Goal: Task Accomplishment & Management: Manage account settings

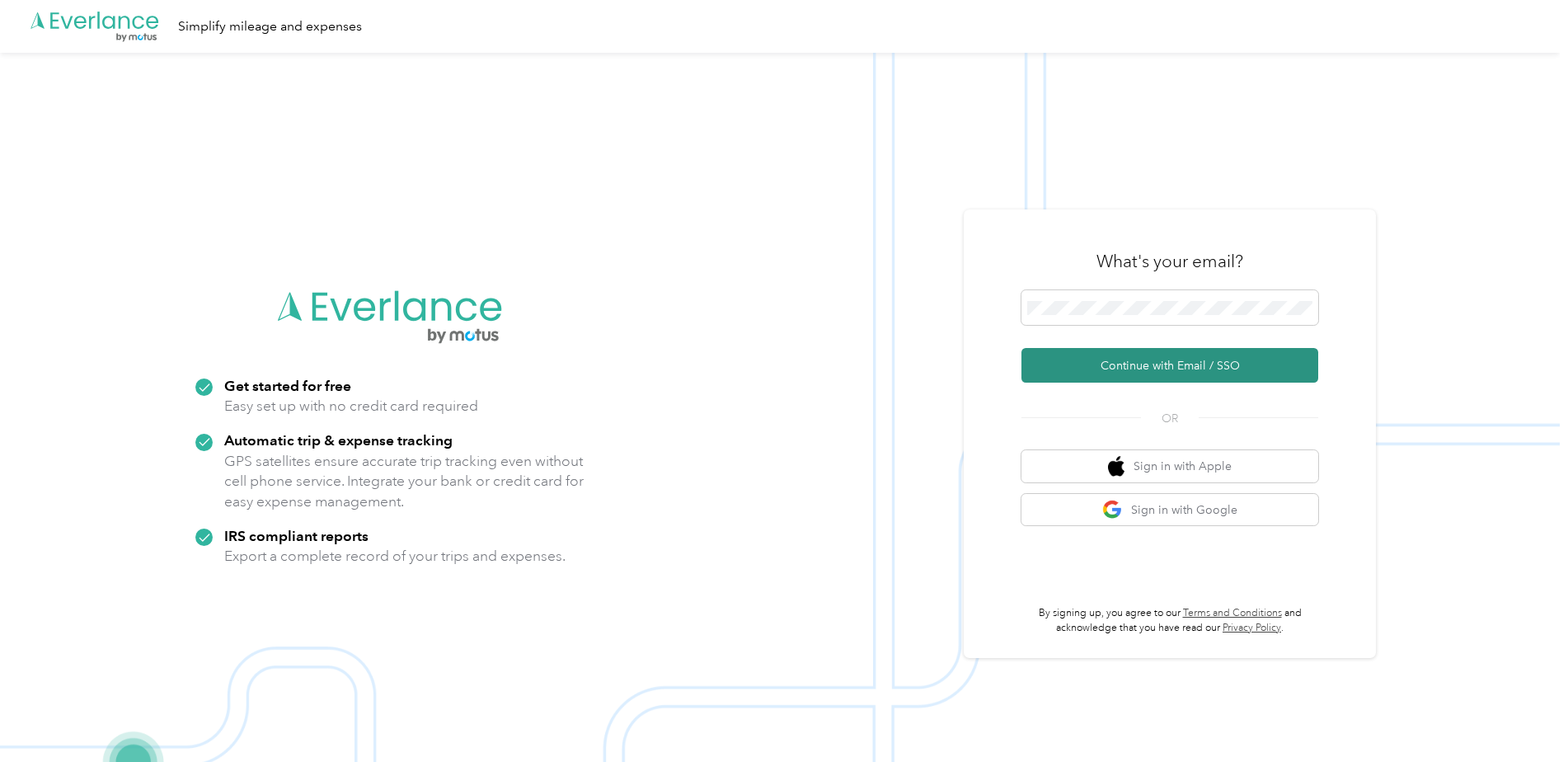
click at [1103, 365] on button "Continue with Email / SSO" at bounding box center [1170, 365] width 297 height 35
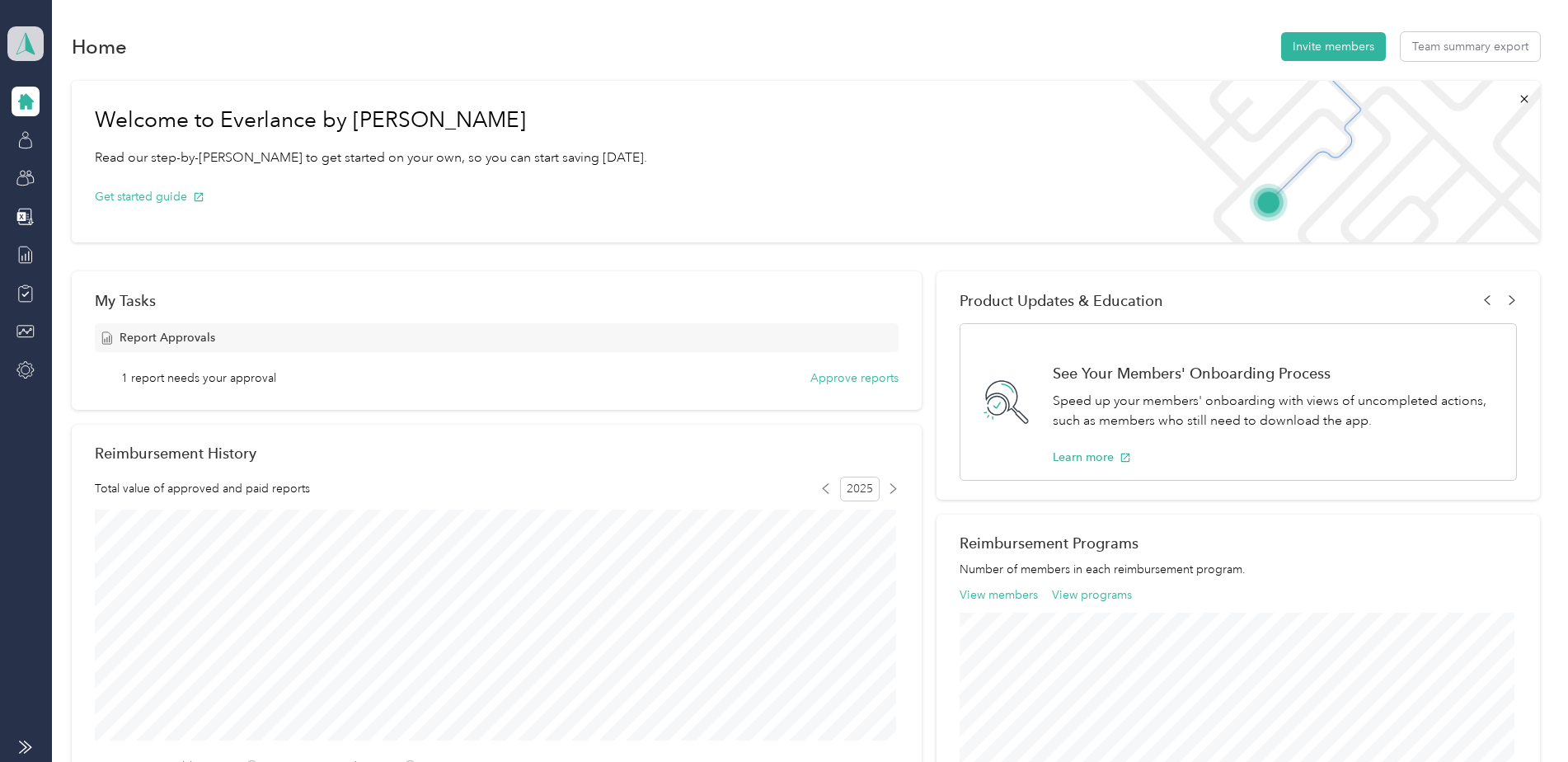
click at [29, 43] on polygon at bounding box center [30, 43] width 9 height 21
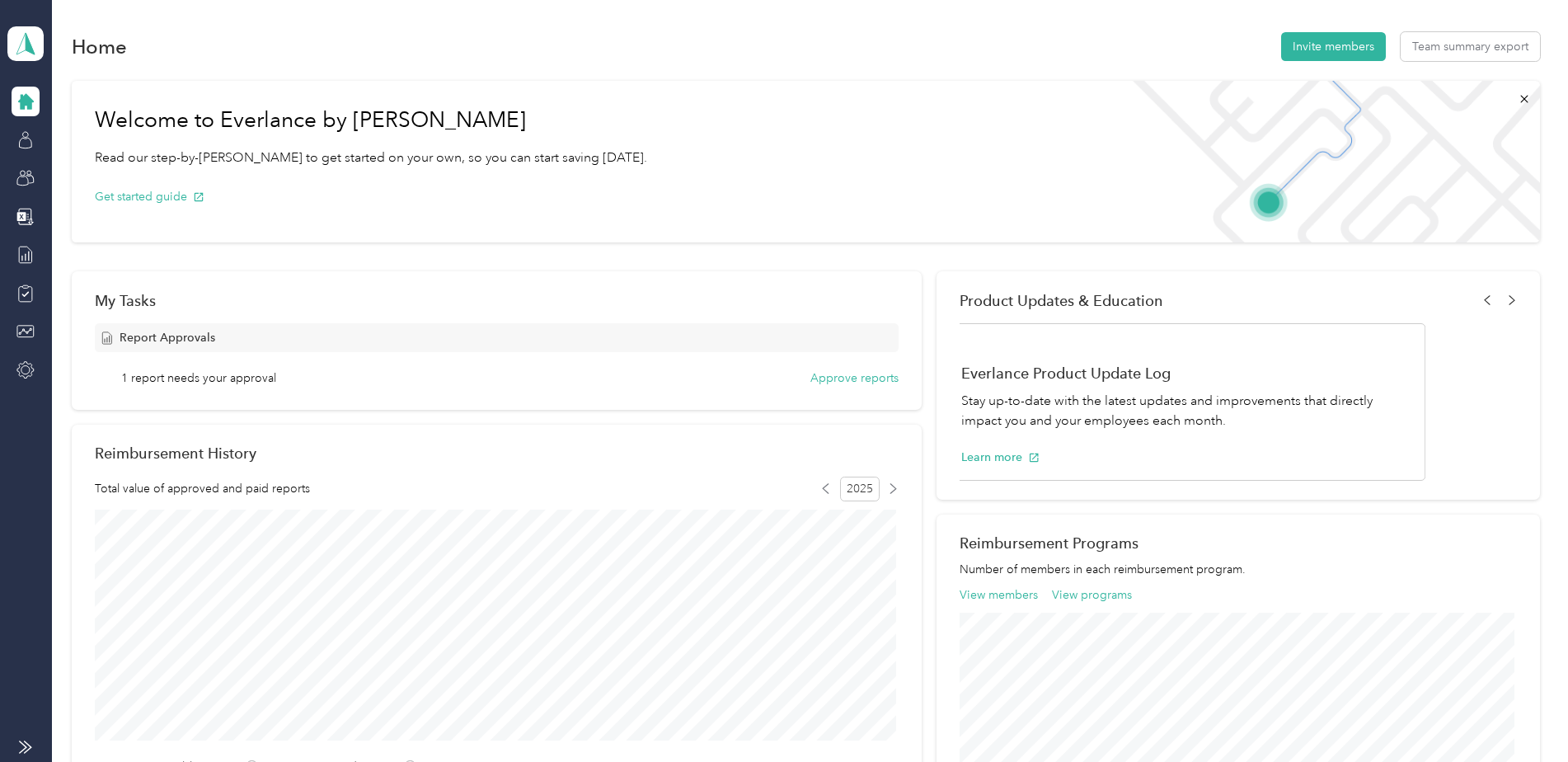
click at [411, 38] on div "Home Invite members Team summary export" at bounding box center [805, 46] width 1468 height 35
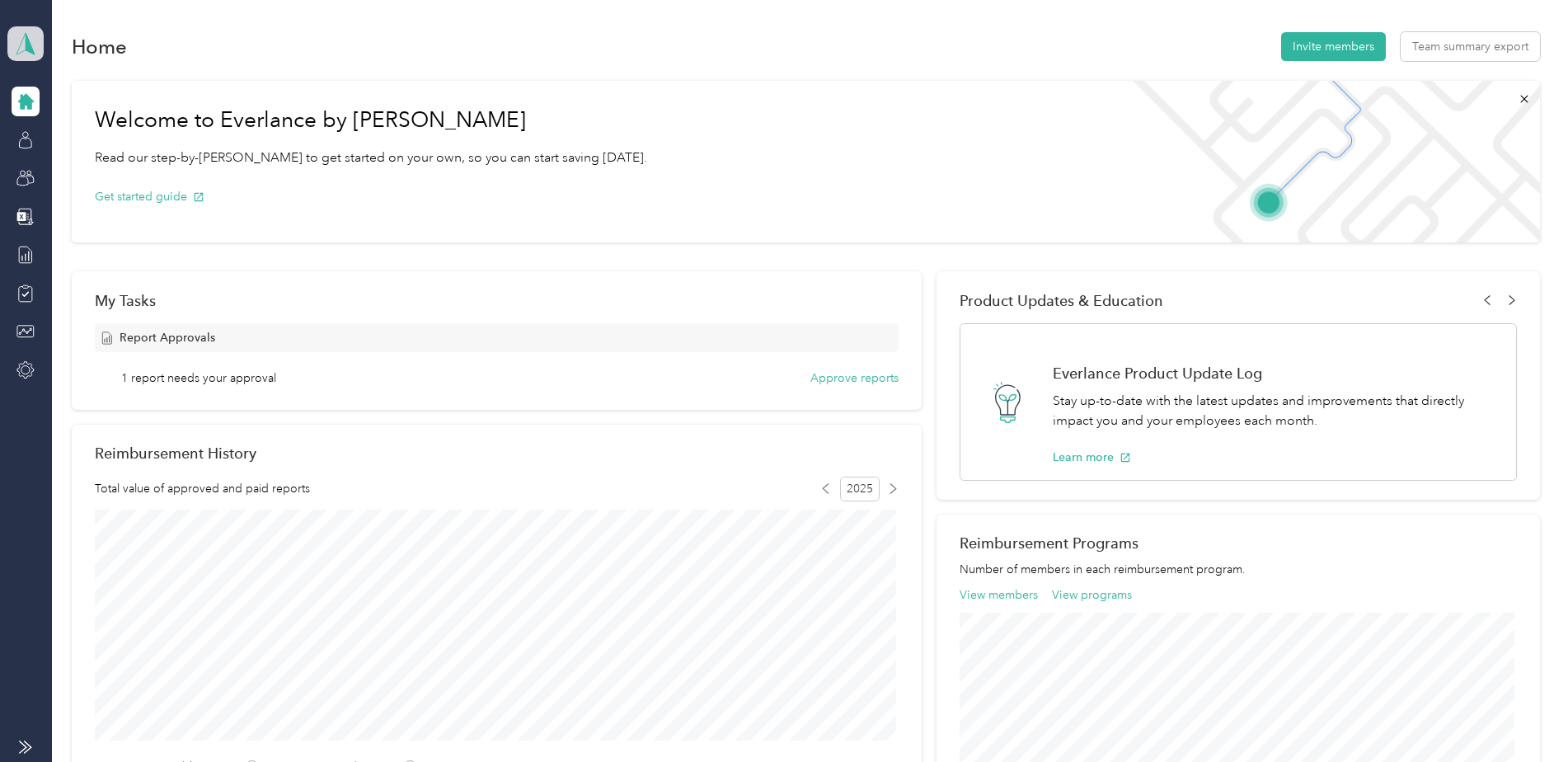
click at [34, 50] on icon at bounding box center [26, 44] width 18 height 21
click at [96, 182] on div "Personal dashboard" at bounding box center [274, 169] width 511 height 29
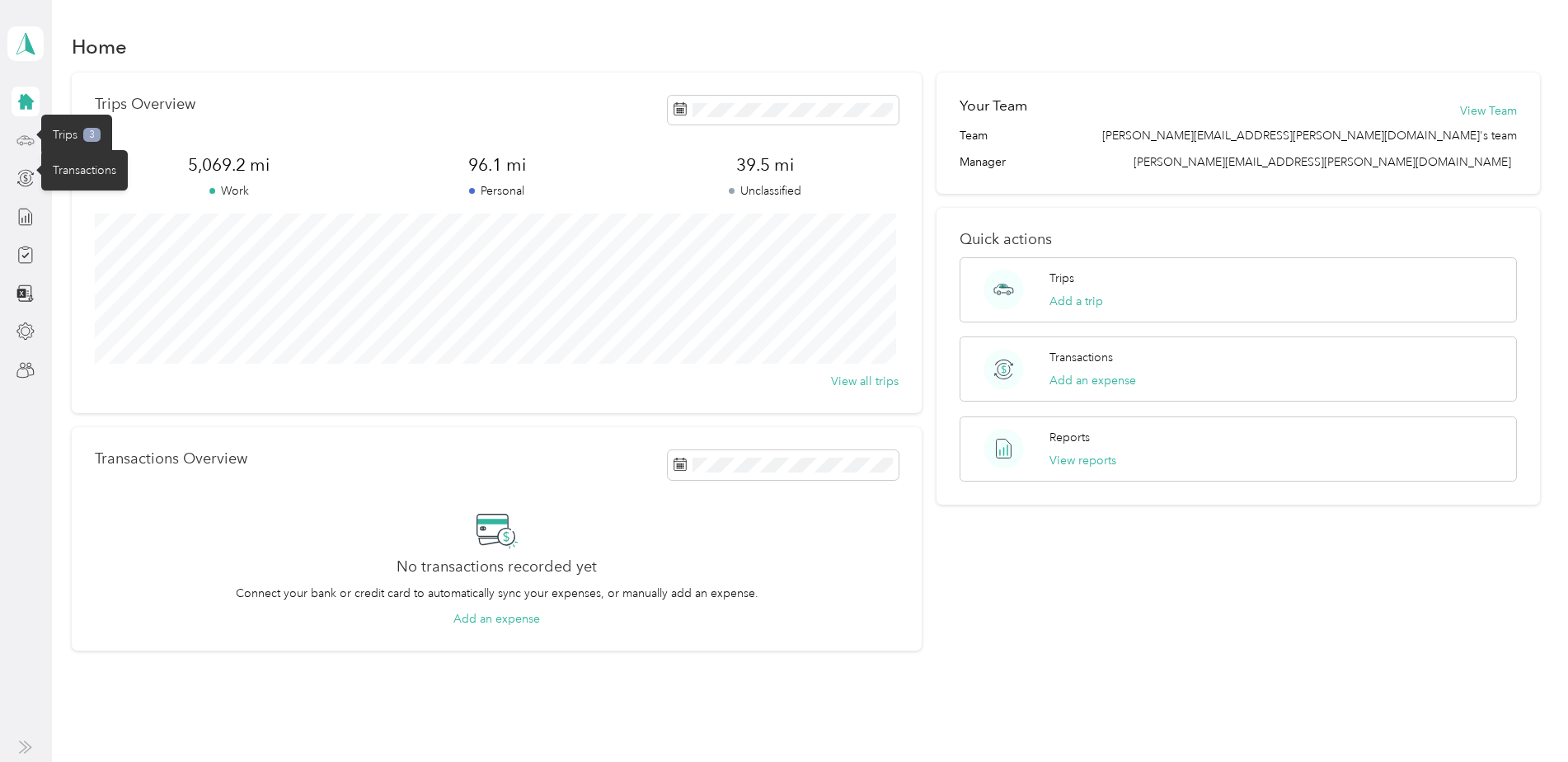
click at [29, 140] on icon at bounding box center [25, 140] width 18 height 18
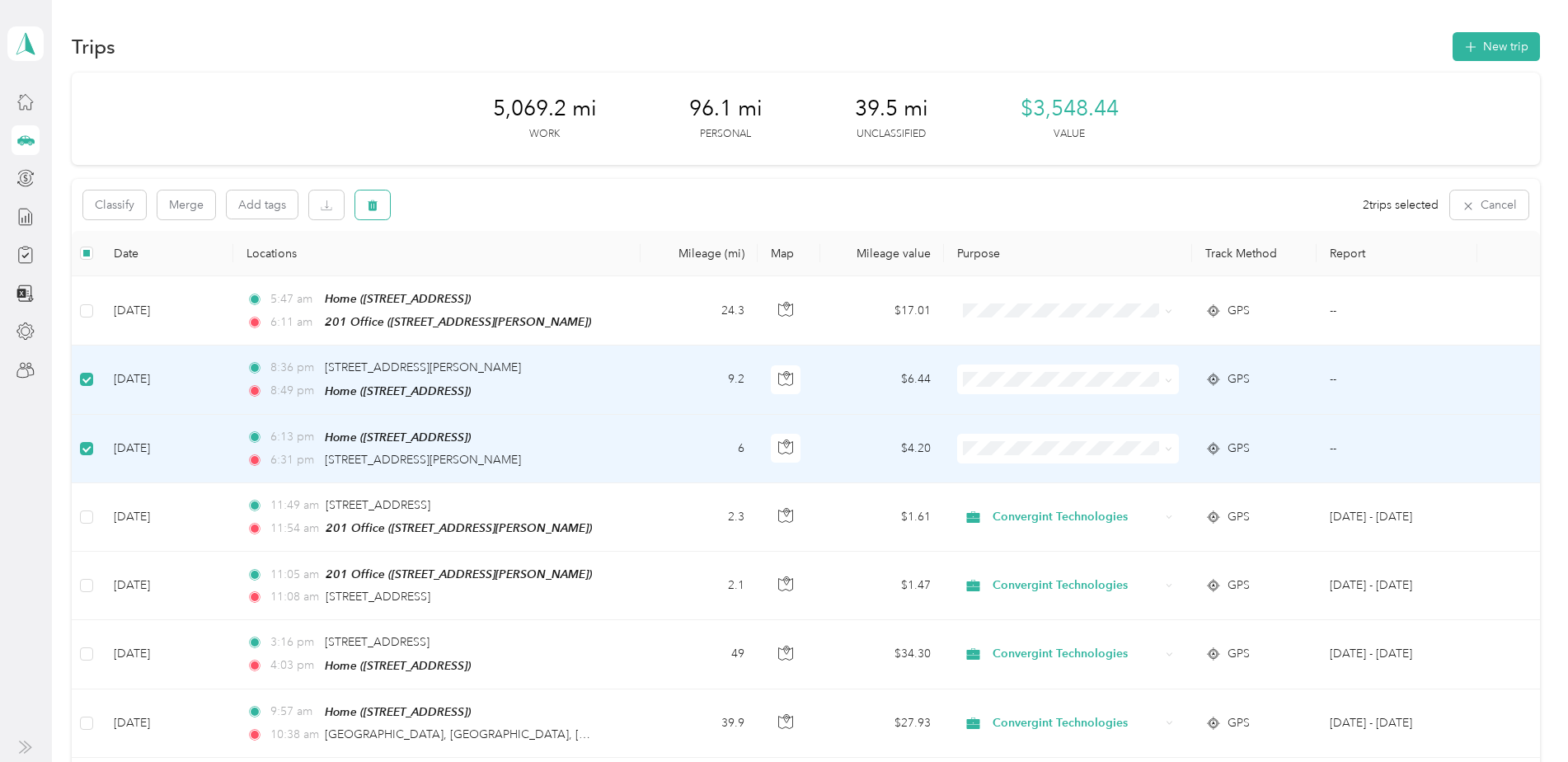
click at [377, 205] on icon "button" at bounding box center [372, 205] width 12 height 12
click at [486, 269] on button "Yes" at bounding box center [496, 273] width 32 height 26
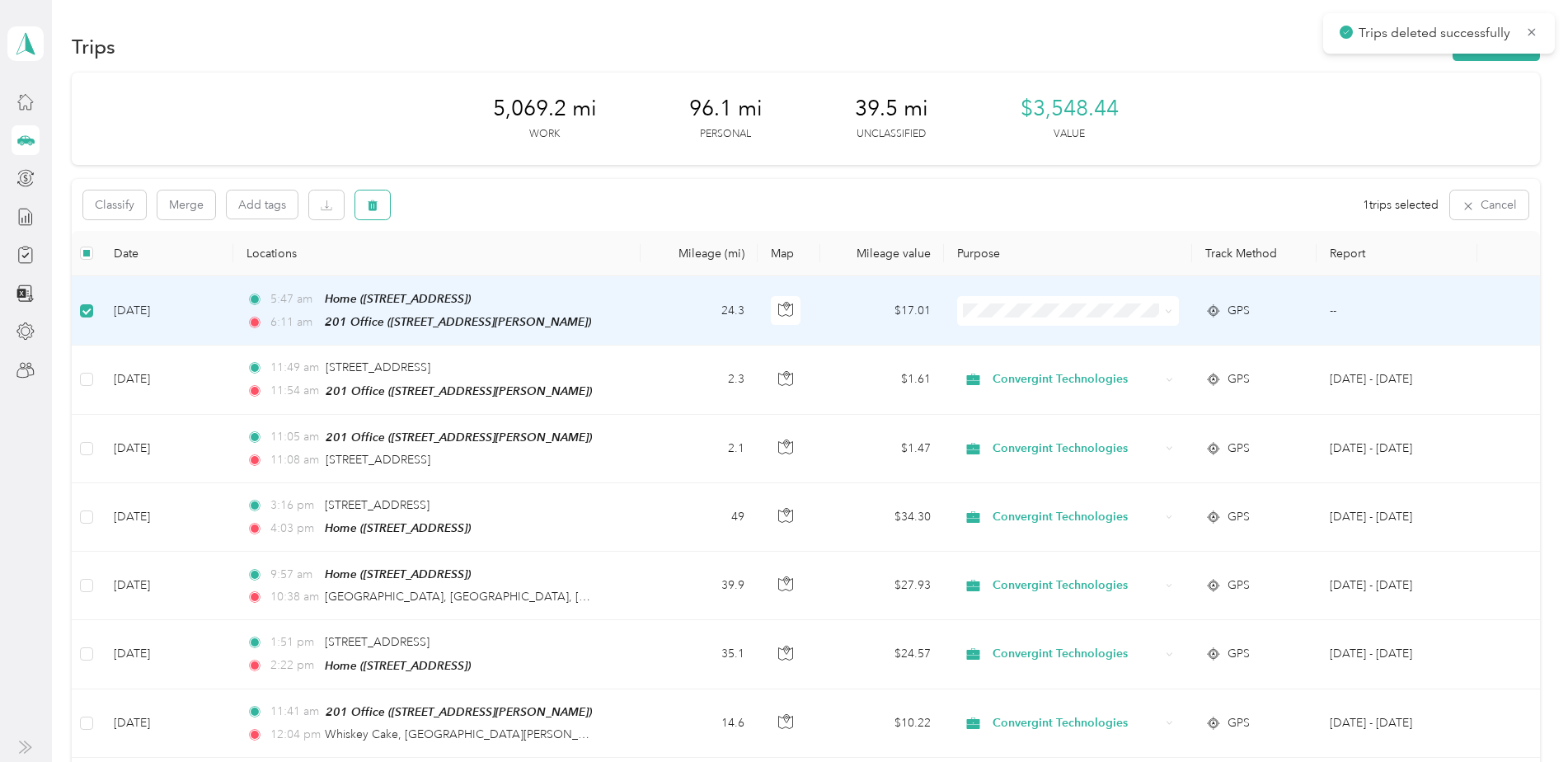
click at [385, 207] on button "button" at bounding box center [372, 205] width 35 height 29
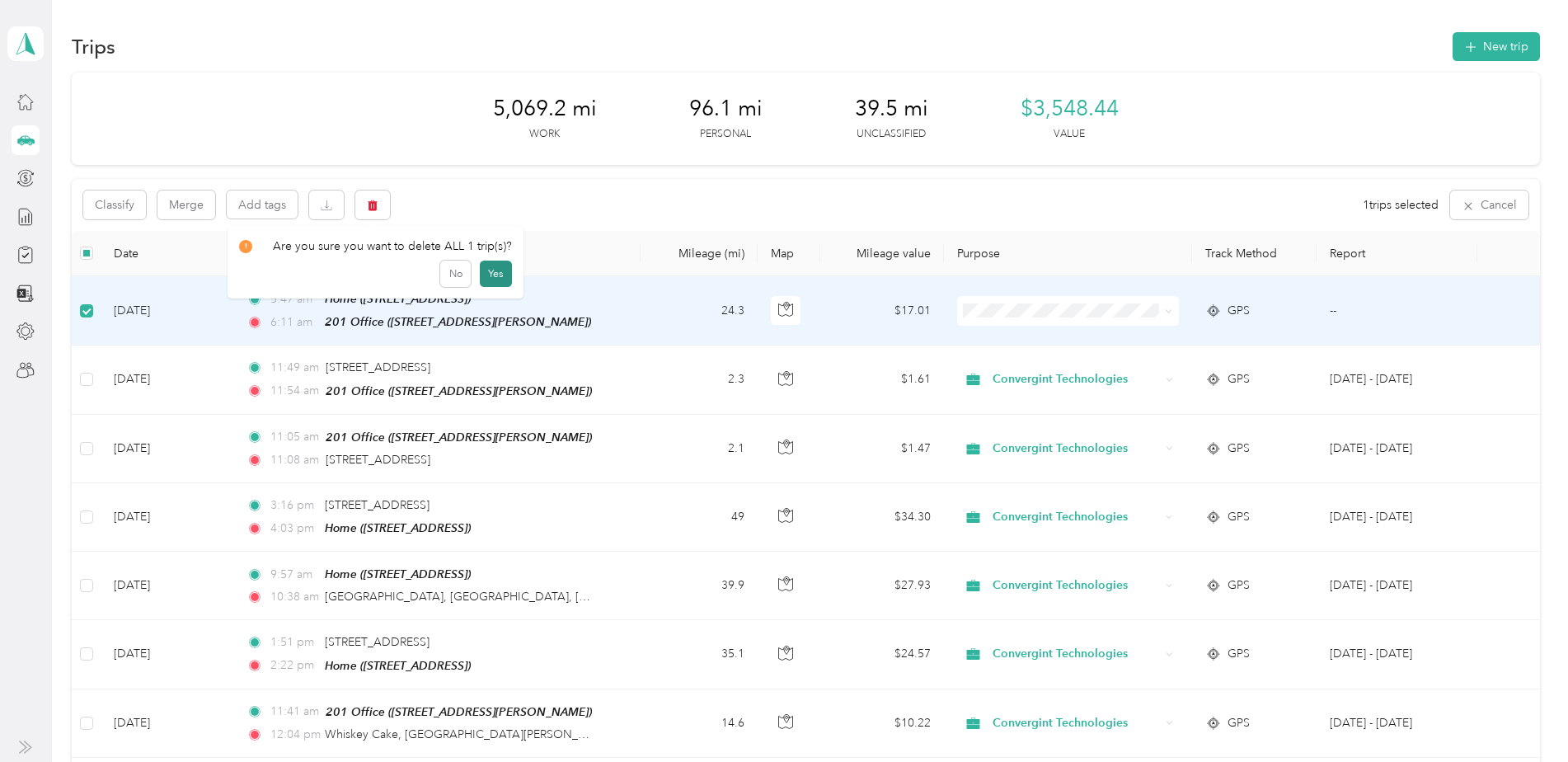
click at [494, 269] on button "Yes" at bounding box center [496, 273] width 32 height 26
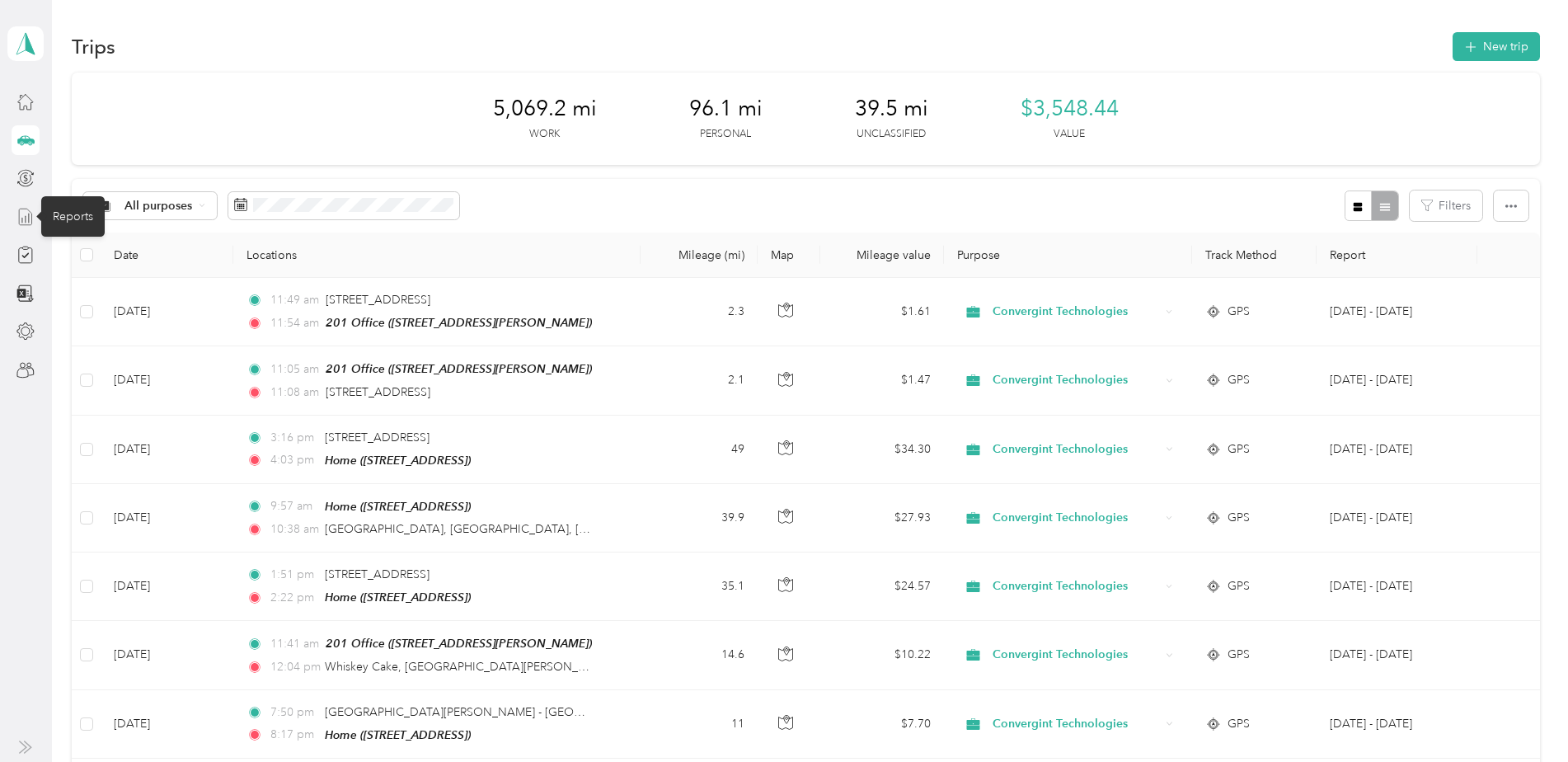
click at [20, 214] on icon at bounding box center [26, 216] width 13 height 16
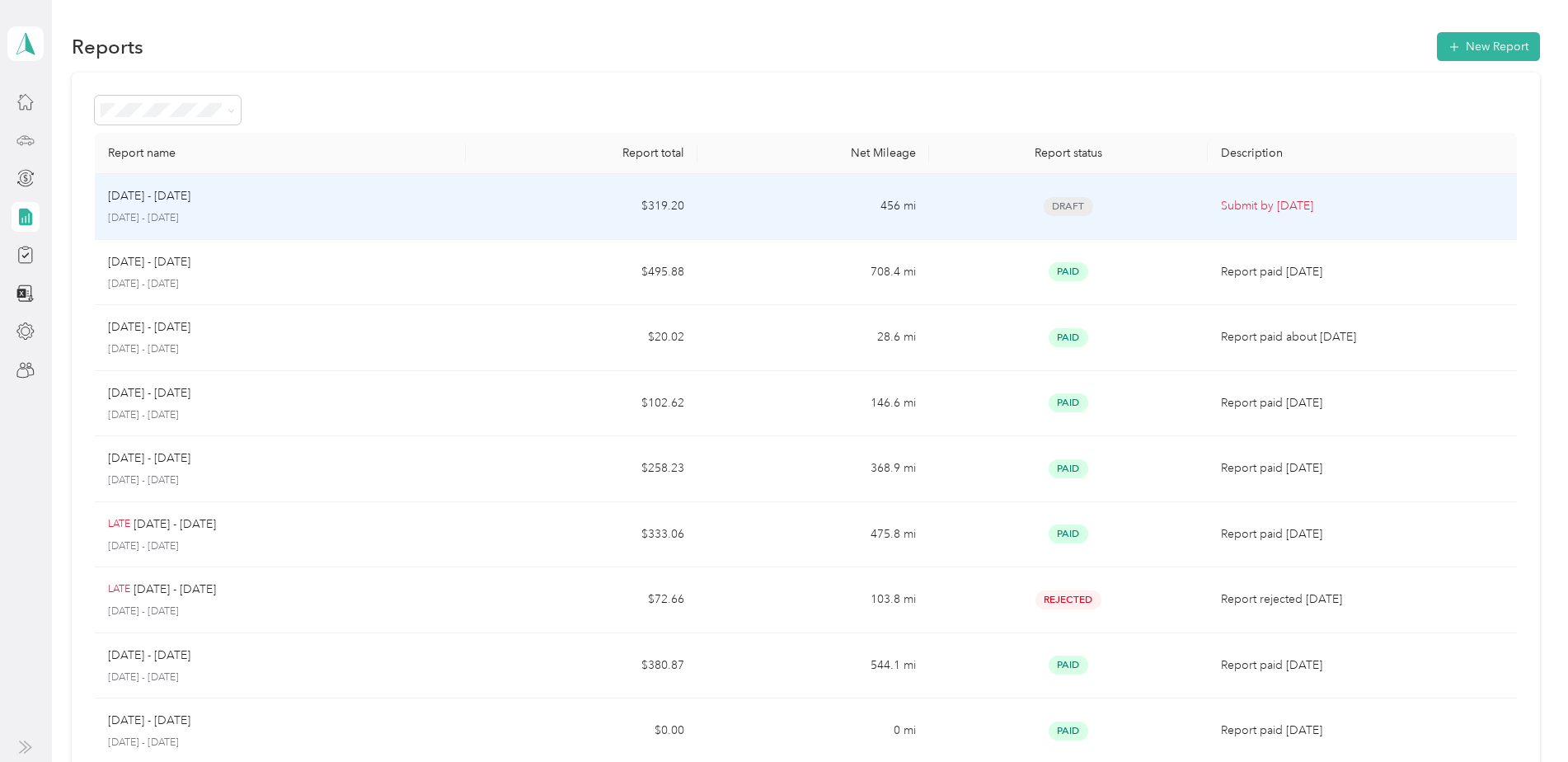
click at [534, 204] on td "$319.20" at bounding box center [581, 207] width 232 height 66
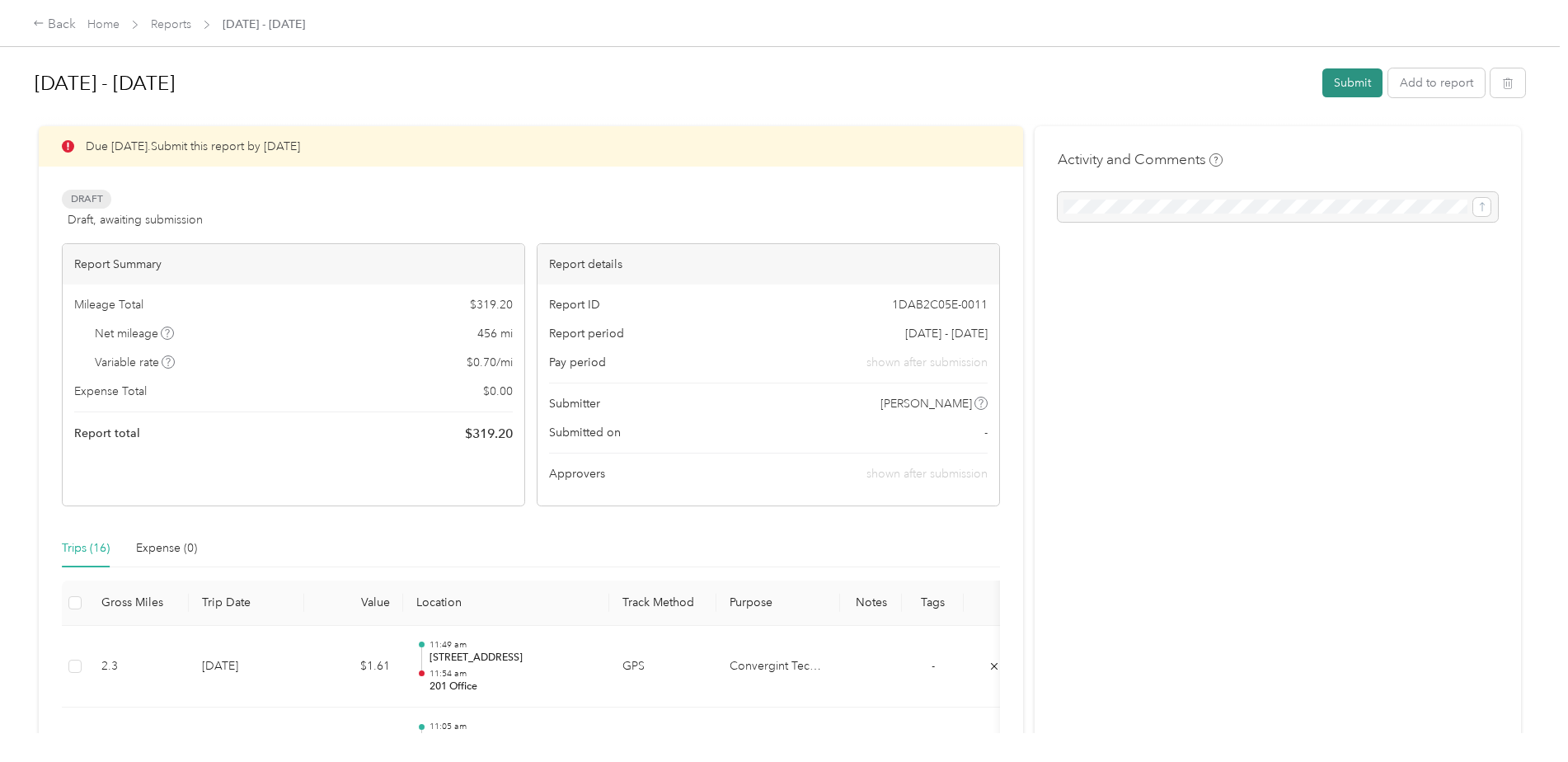
click at [1343, 79] on button "Submit" at bounding box center [1352, 83] width 60 height 29
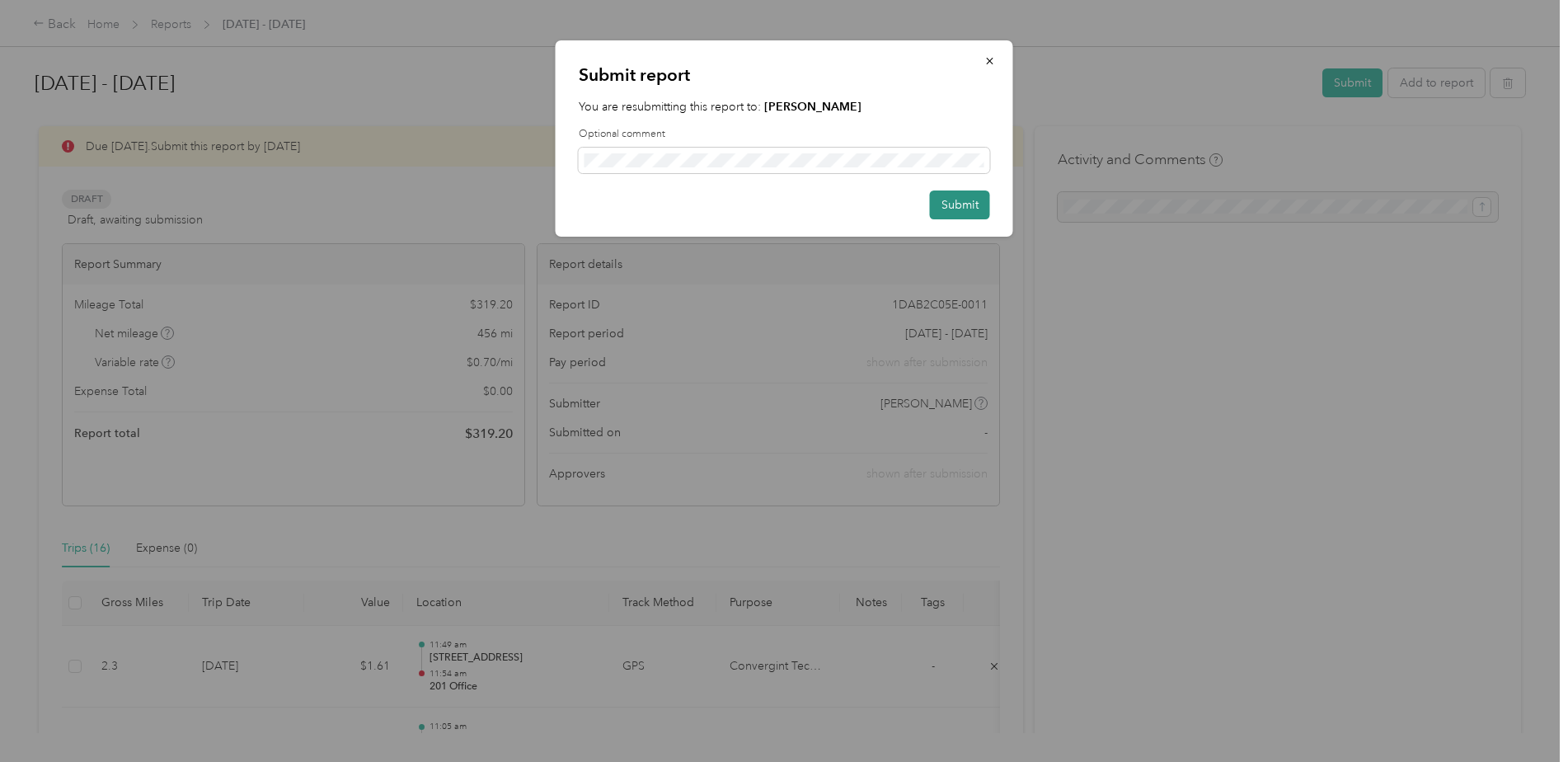
click at [986, 204] on button "Submit" at bounding box center [960, 205] width 60 height 29
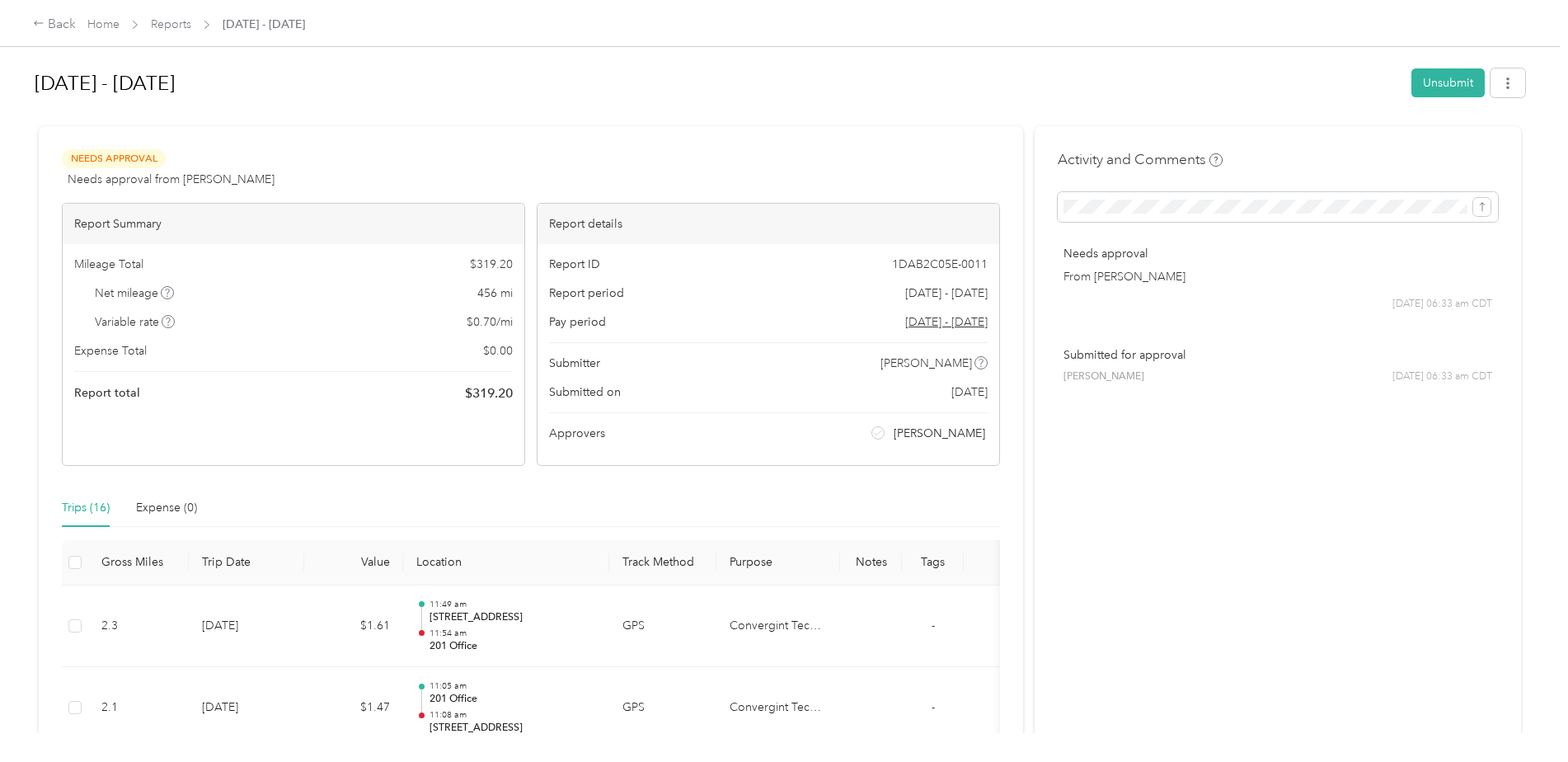
click at [614, 123] on div at bounding box center [780, 119] width 1491 height 17
click at [61, 21] on div "Back" at bounding box center [55, 25] width 43 height 20
